Goal: Transaction & Acquisition: Purchase product/service

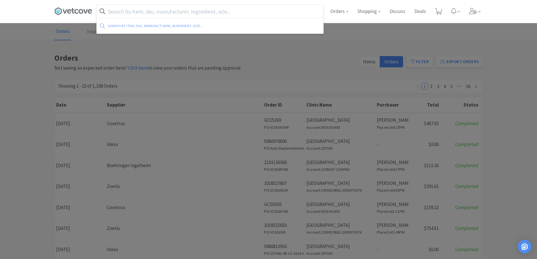
click at [149, 16] on input "text" at bounding box center [210, 11] width 226 height 13
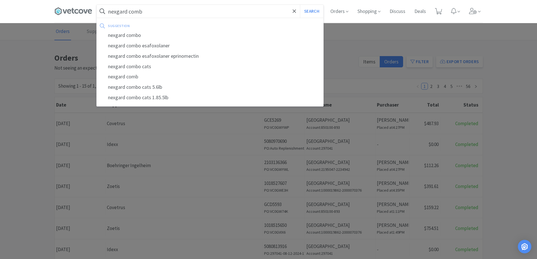
type input "nexgard comb"
click at [300, 5] on button "Search" at bounding box center [311, 11] width 23 height 13
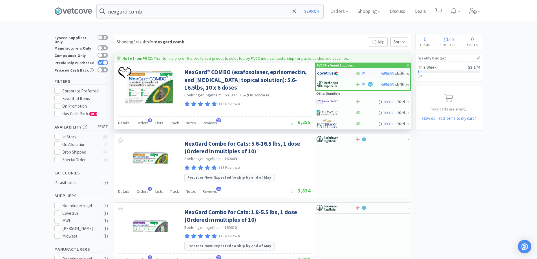
click at [370, 75] on div at bounding box center [368, 73] width 26 height 4
select select "1"
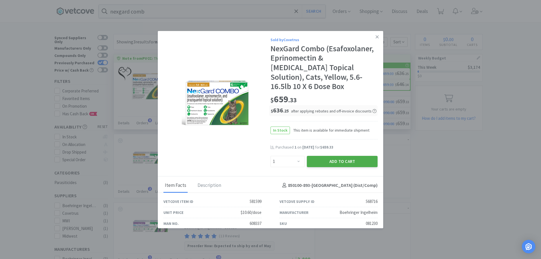
click at [322, 156] on button "Add to Cart" at bounding box center [342, 161] width 71 height 11
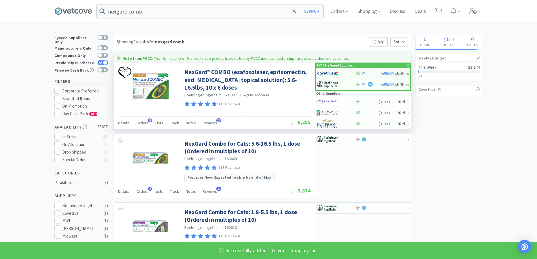
select select "1"
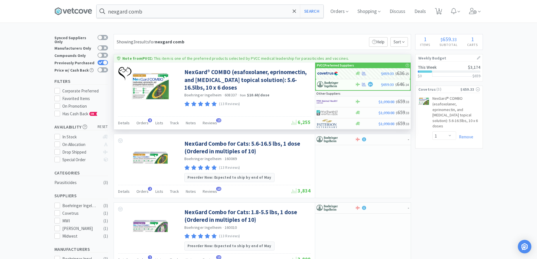
drag, startPoint x: 145, startPoint y: 1, endPoint x: 147, endPoint y: -4, distance: 5.3
click at [147, 0] on html "nexgard comb Search Orders Shopping Discuss Discuss Deals Deals 1 1 × Filter Re…" at bounding box center [268, 129] width 537 height 259
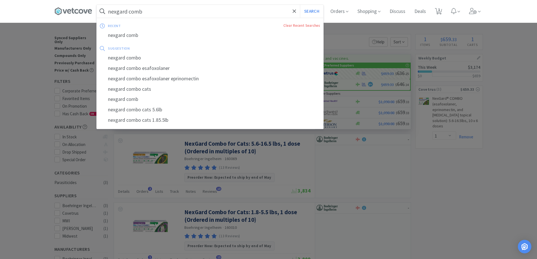
click at [149, 6] on input "nexgard comb" at bounding box center [210, 11] width 226 height 13
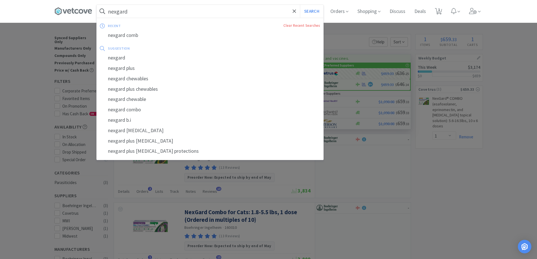
type input "nexgard"
click at [300, 5] on button "Search" at bounding box center [311, 11] width 23 height 13
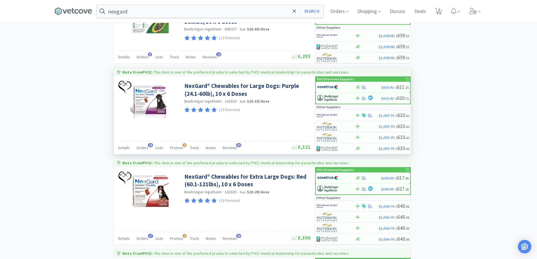
scroll to position [394, 0]
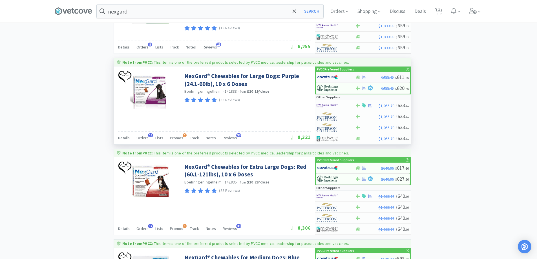
click at [380, 75] on div at bounding box center [368, 77] width 26 height 4
select select "1"
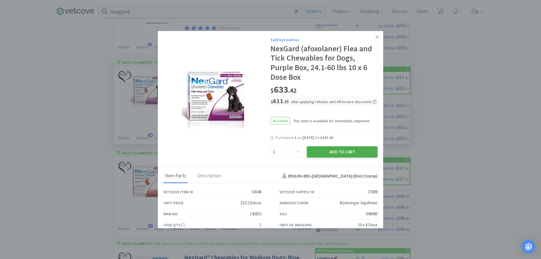
click at [314, 148] on button "Add to Cart" at bounding box center [342, 151] width 71 height 11
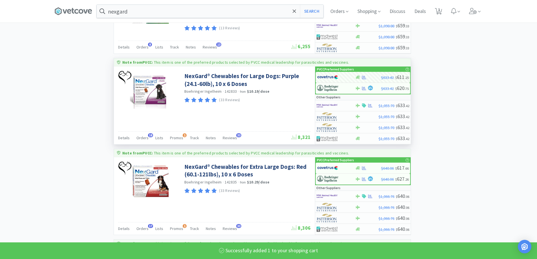
select select "1"
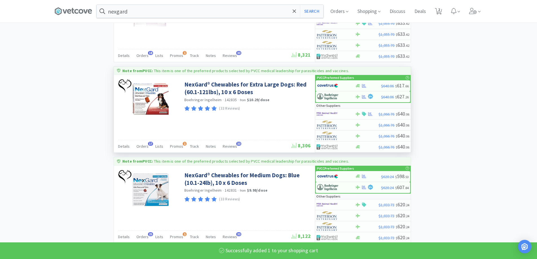
scroll to position [507, 0]
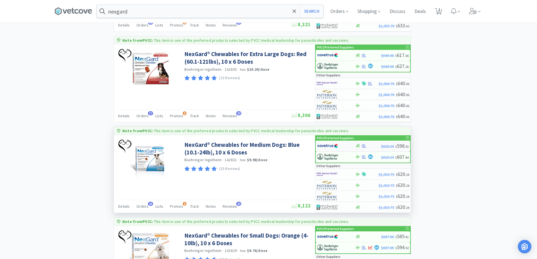
click at [348, 143] on div at bounding box center [336, 146] width 38 height 10
select select "1"
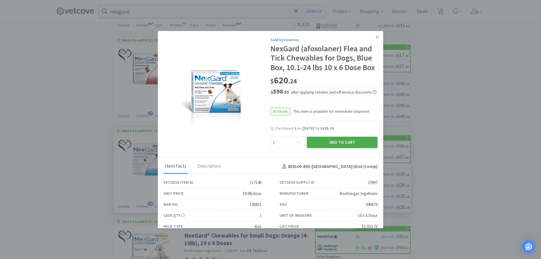
click at [327, 148] on button "Add to Cart" at bounding box center [342, 142] width 71 height 11
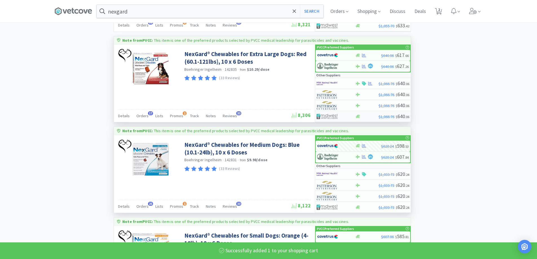
select select "1"
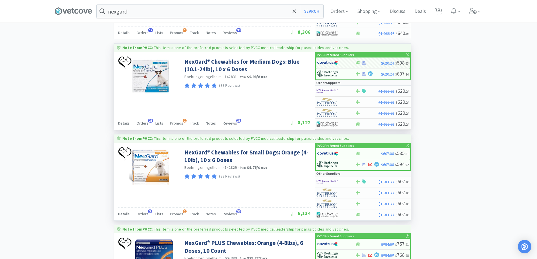
scroll to position [592, 0]
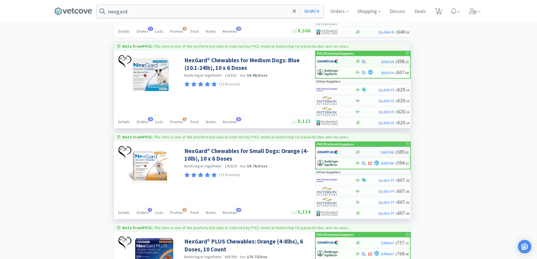
click at [376, 152] on div at bounding box center [368, 152] width 26 height 4
select select "1"
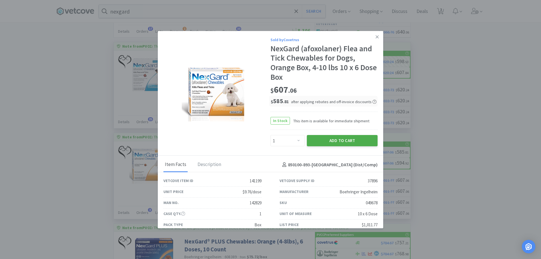
click at [330, 137] on button "Add to Cart" at bounding box center [342, 140] width 71 height 11
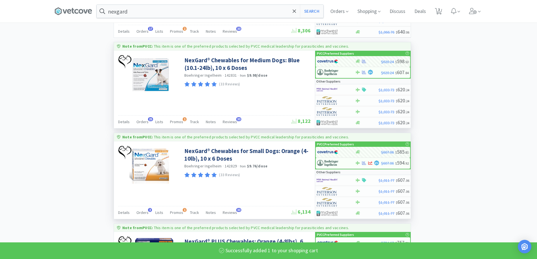
select select "1"
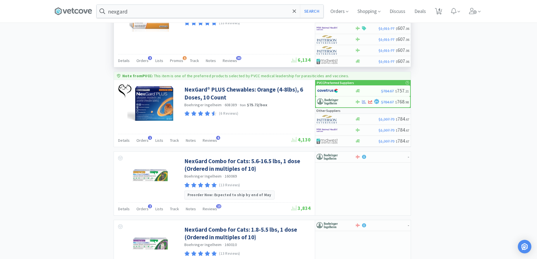
scroll to position [676, 0]
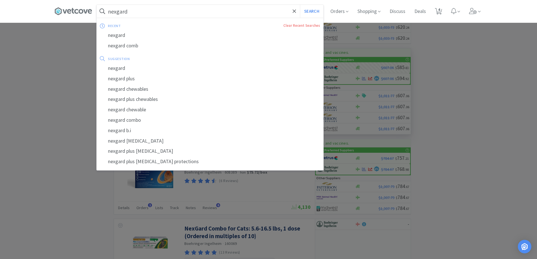
click at [151, 14] on input "nexgard" at bounding box center [210, 11] width 226 height 13
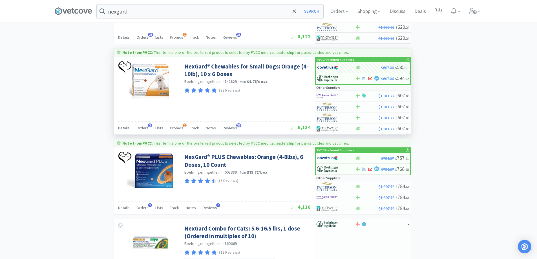
click at [461, 56] on div at bounding box center [268, 129] width 537 height 259
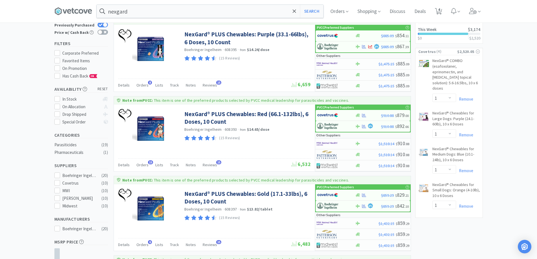
scroll to position [0, 0]
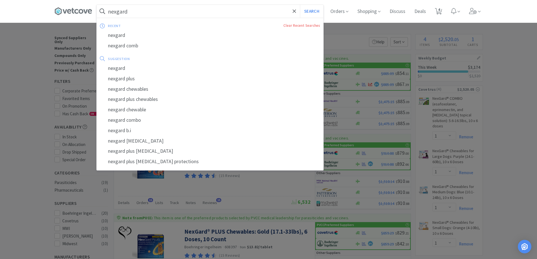
click at [156, 15] on input "nexgard" at bounding box center [210, 11] width 226 height 13
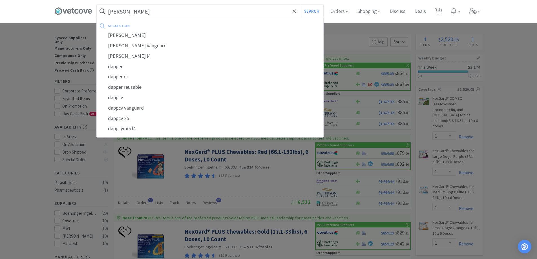
type input "[PERSON_NAME]"
click at [300, 5] on button "Search" at bounding box center [311, 11] width 23 height 13
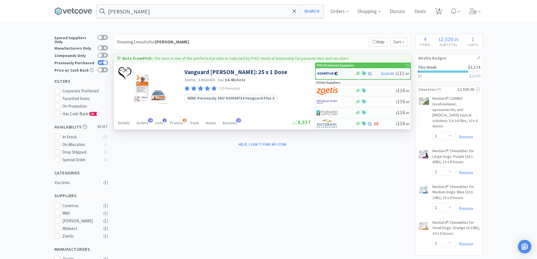
click at [354, 75] on div at bounding box center [336, 74] width 38 height 10
select select "1"
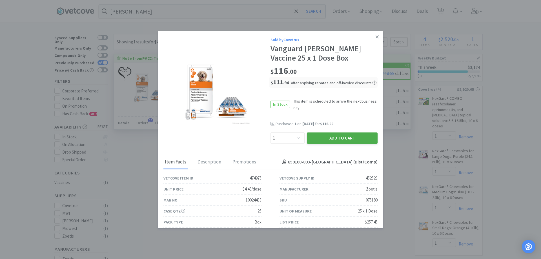
click at [348, 142] on button "Add to Cart" at bounding box center [342, 137] width 71 height 11
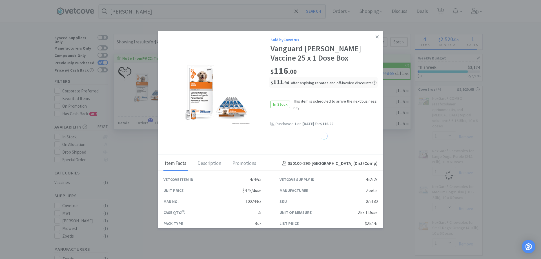
select select "1"
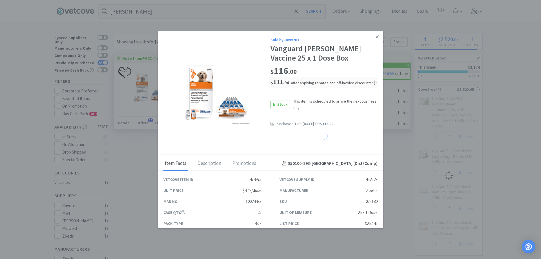
select select "1"
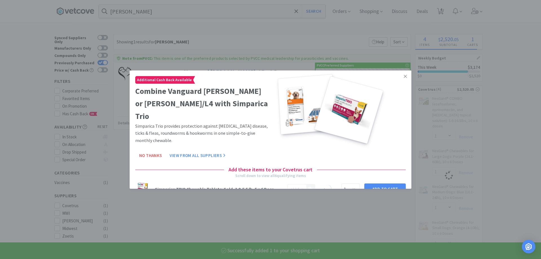
select select "1"
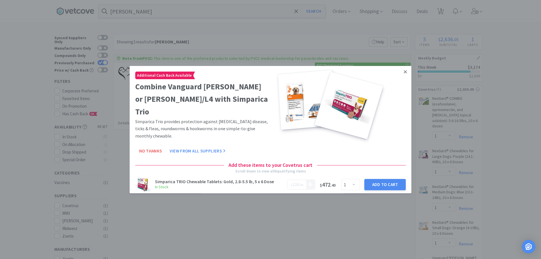
click at [404, 75] on link at bounding box center [405, 72] width 10 height 12
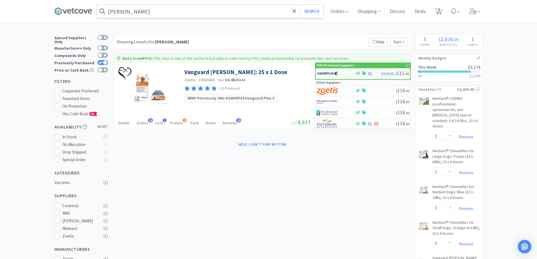
click at [160, 10] on input "[PERSON_NAME]" at bounding box center [210, 11] width 226 height 13
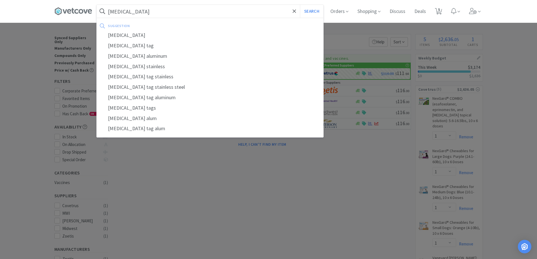
type input "[MEDICAL_DATA]"
click at [300, 5] on button "Search" at bounding box center [311, 11] width 23 height 13
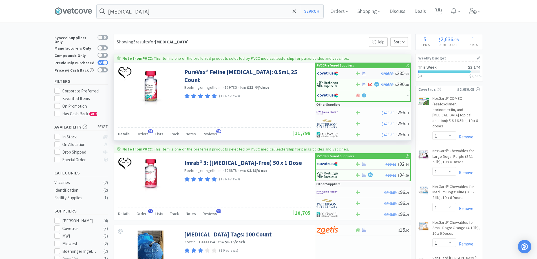
click at [368, 74] on div at bounding box center [368, 73] width 26 height 4
select select "1"
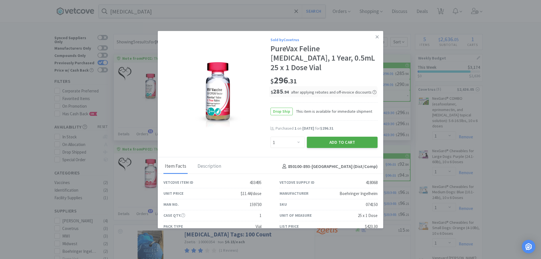
drag, startPoint x: 307, startPoint y: 134, endPoint x: 310, endPoint y: 132, distance: 3.5
click at [310, 137] on button "Add to Cart" at bounding box center [342, 142] width 71 height 11
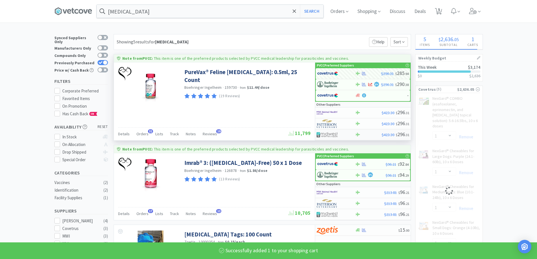
select select "1"
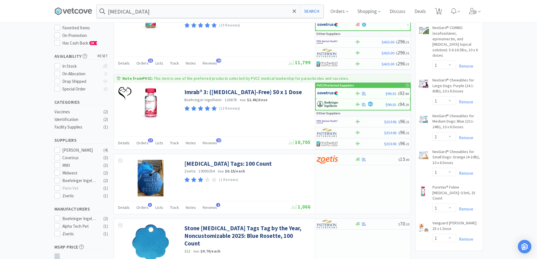
scroll to position [113, 0]
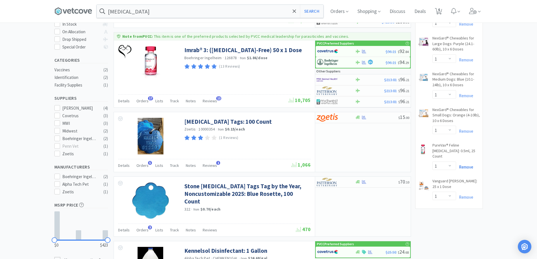
click at [469, 164] on link "Remove" at bounding box center [464, 166] width 17 height 5
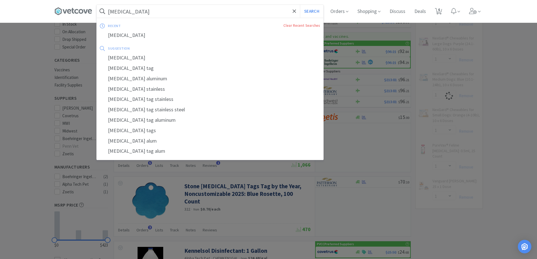
click at [130, 13] on input "[MEDICAL_DATA]" at bounding box center [210, 11] width 226 height 13
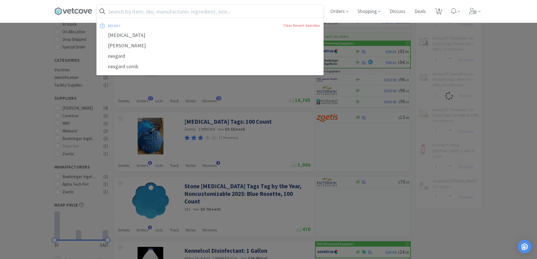
select select "1"
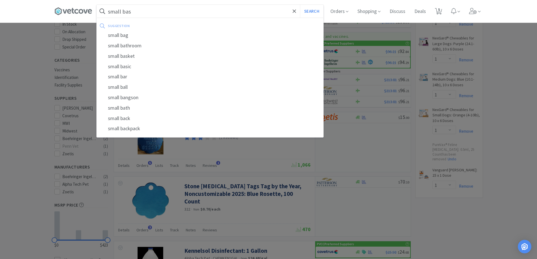
type input "small bas"
click at [300, 5] on button "Search" at bounding box center [311, 11] width 23 height 13
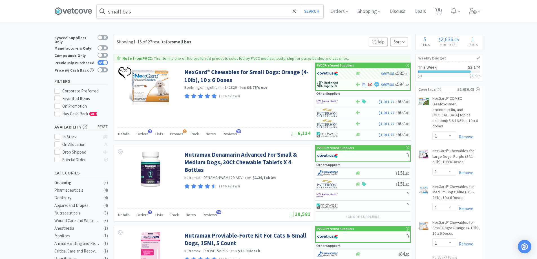
click at [144, 10] on input "small bas" at bounding box center [210, 11] width 226 height 13
click at [254, 112] on div at bounding box center [268, 129] width 537 height 259
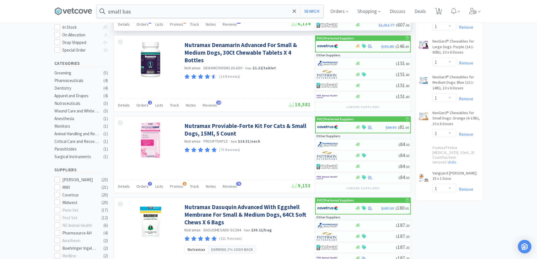
scroll to position [85, 0]
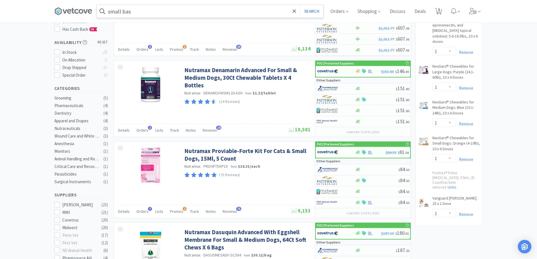
click at [146, 14] on input "small bas" at bounding box center [210, 11] width 226 height 13
